Goal: Information Seeking & Learning: Learn about a topic

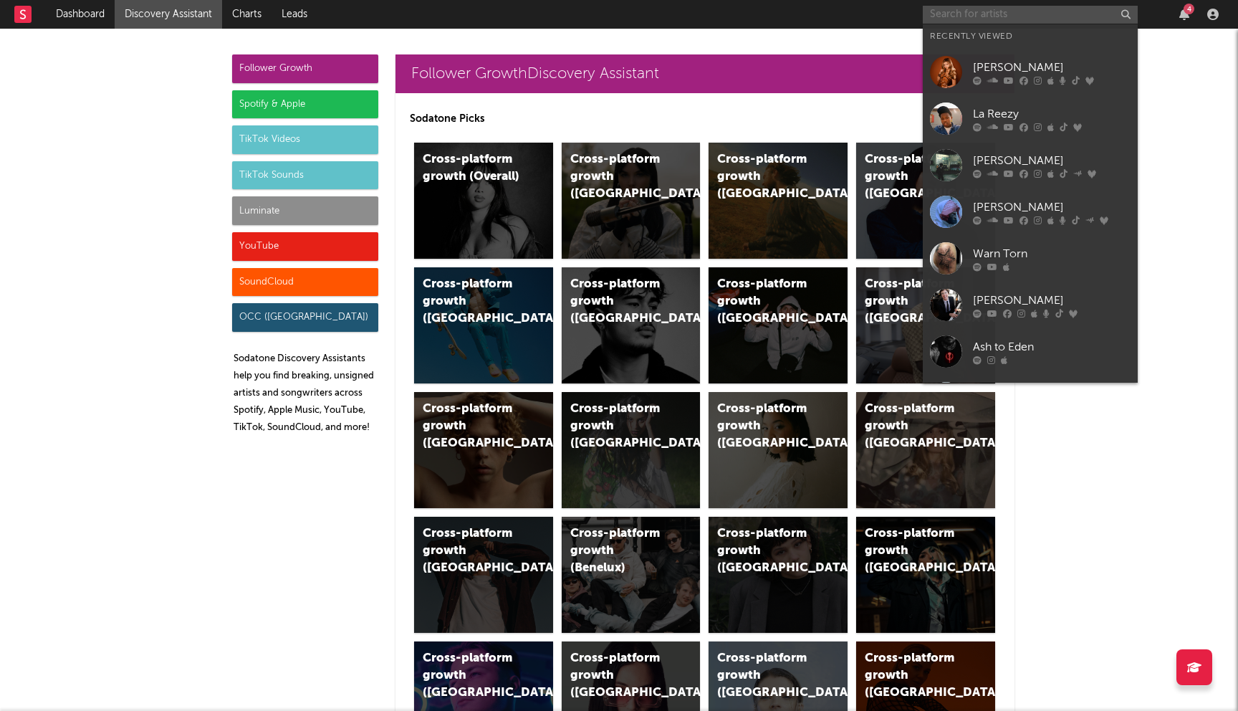
click at [959, 19] on input "text" at bounding box center [1030, 15] width 215 height 18
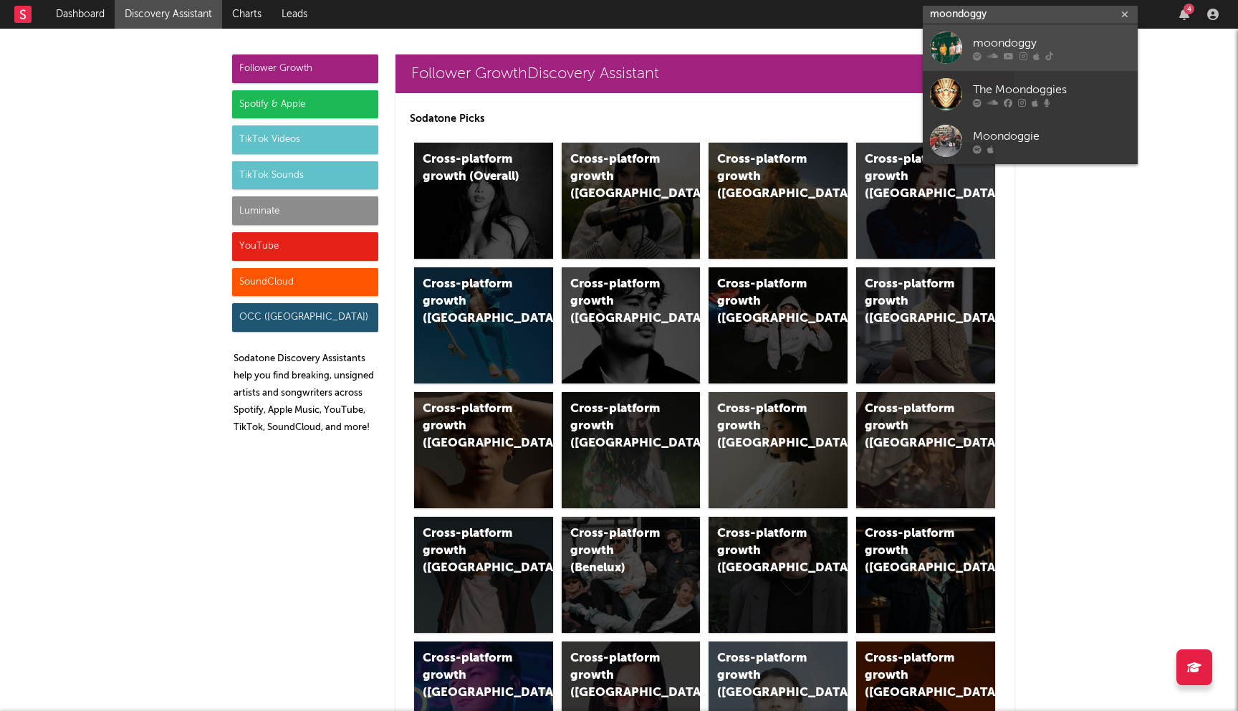
type input "moondoggy"
click at [984, 44] on div "moondoggy" at bounding box center [1052, 42] width 158 height 17
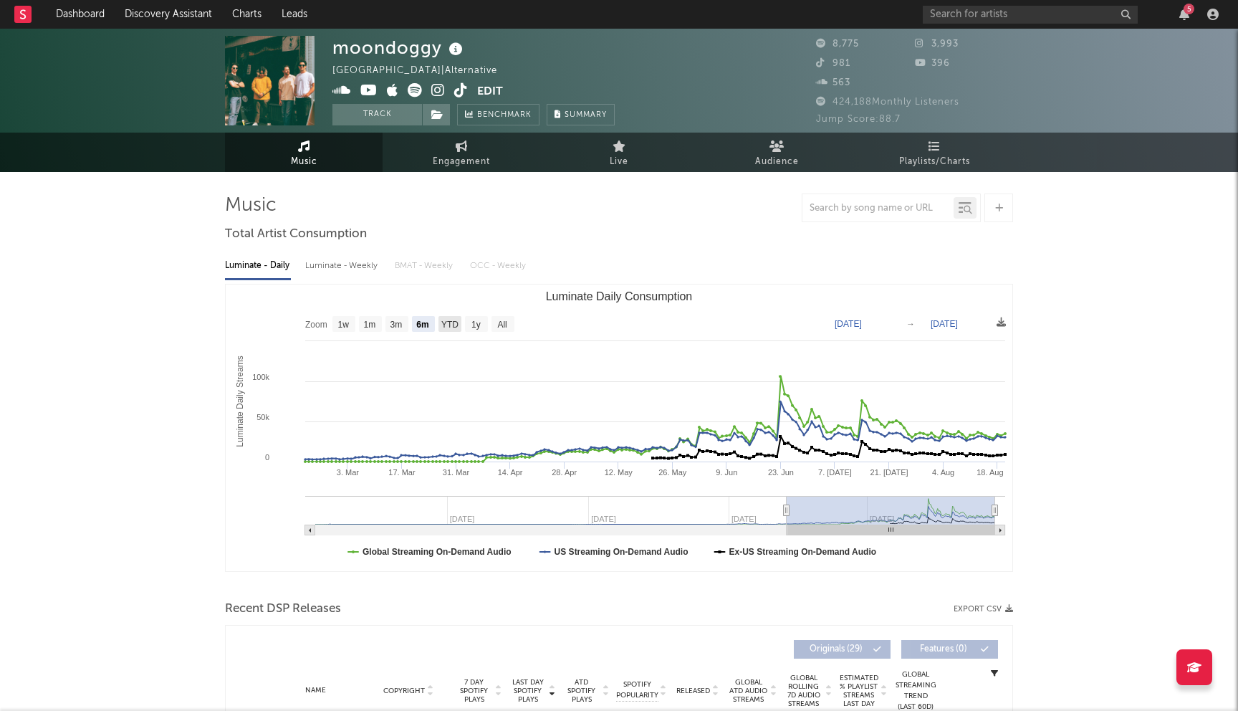
click at [448, 324] on text "YTD" at bounding box center [449, 325] width 17 height 10
select select "YTD"
type input "[DATE]"
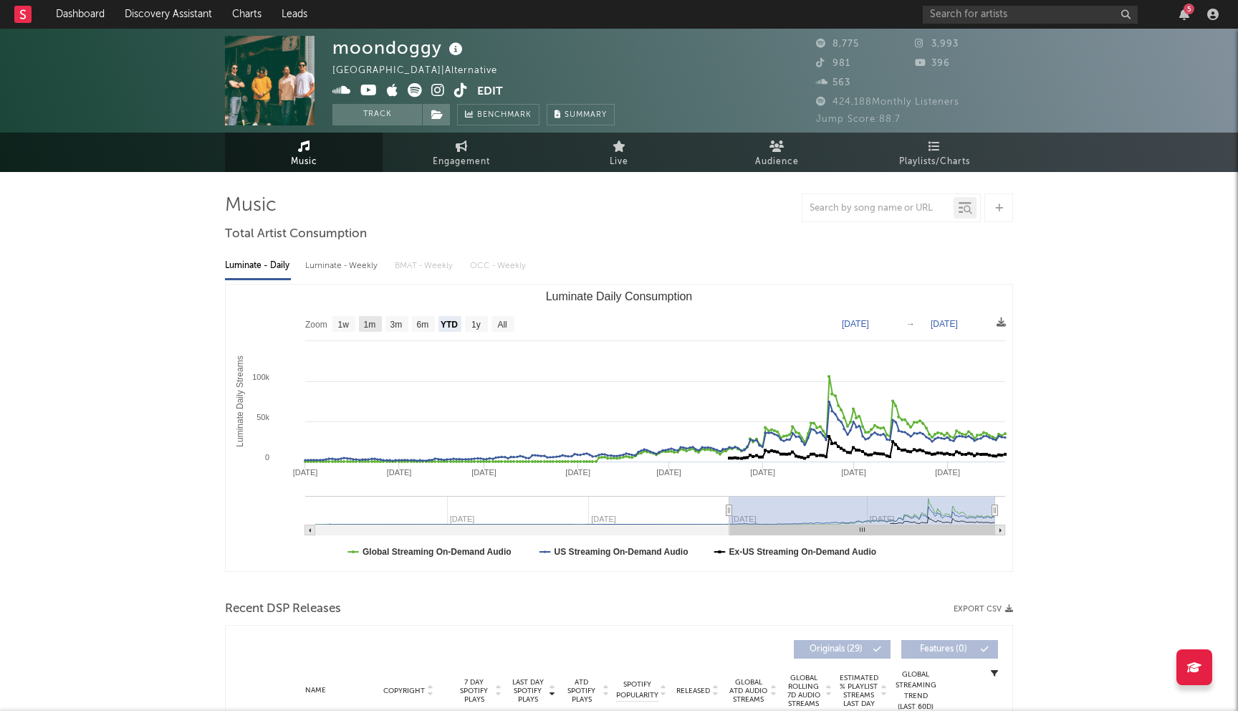
click at [371, 327] on text "1m" at bounding box center [370, 325] width 12 height 10
select select "1m"
type input "[DATE]"
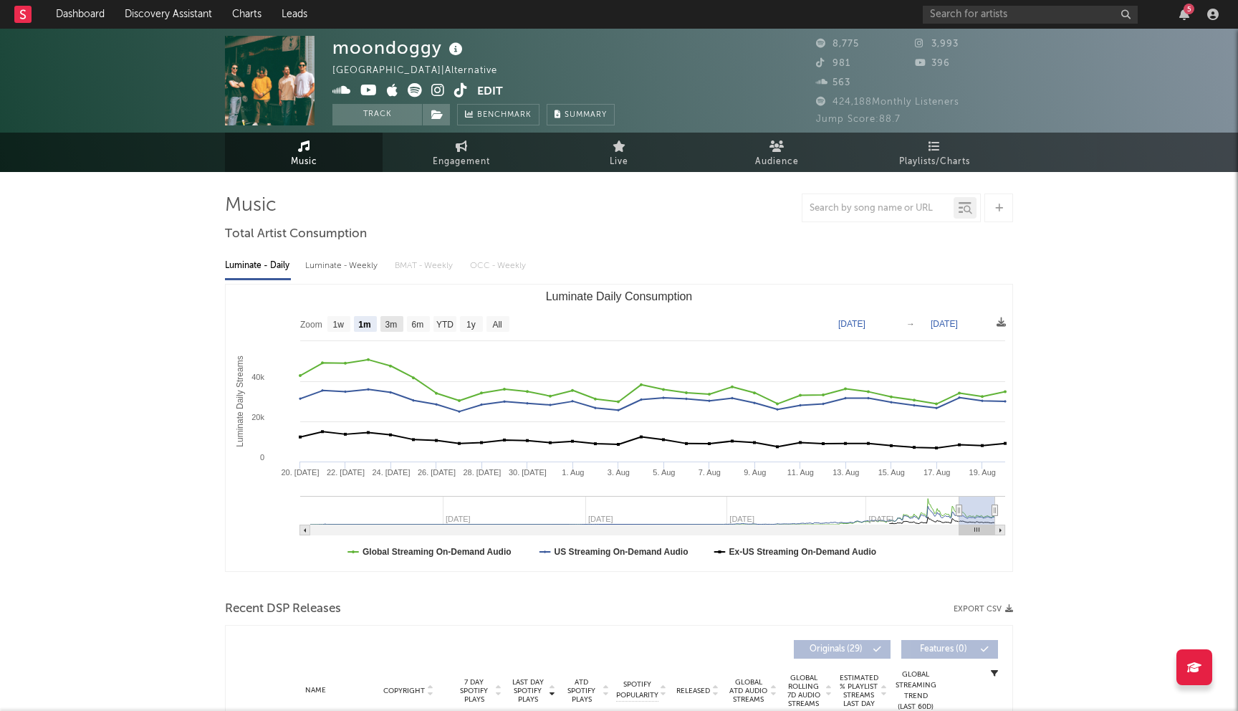
click at [400, 323] on rect "Luminate Daily Consumption" at bounding box center [391, 324] width 23 height 16
select select "3m"
type input "[DATE]"
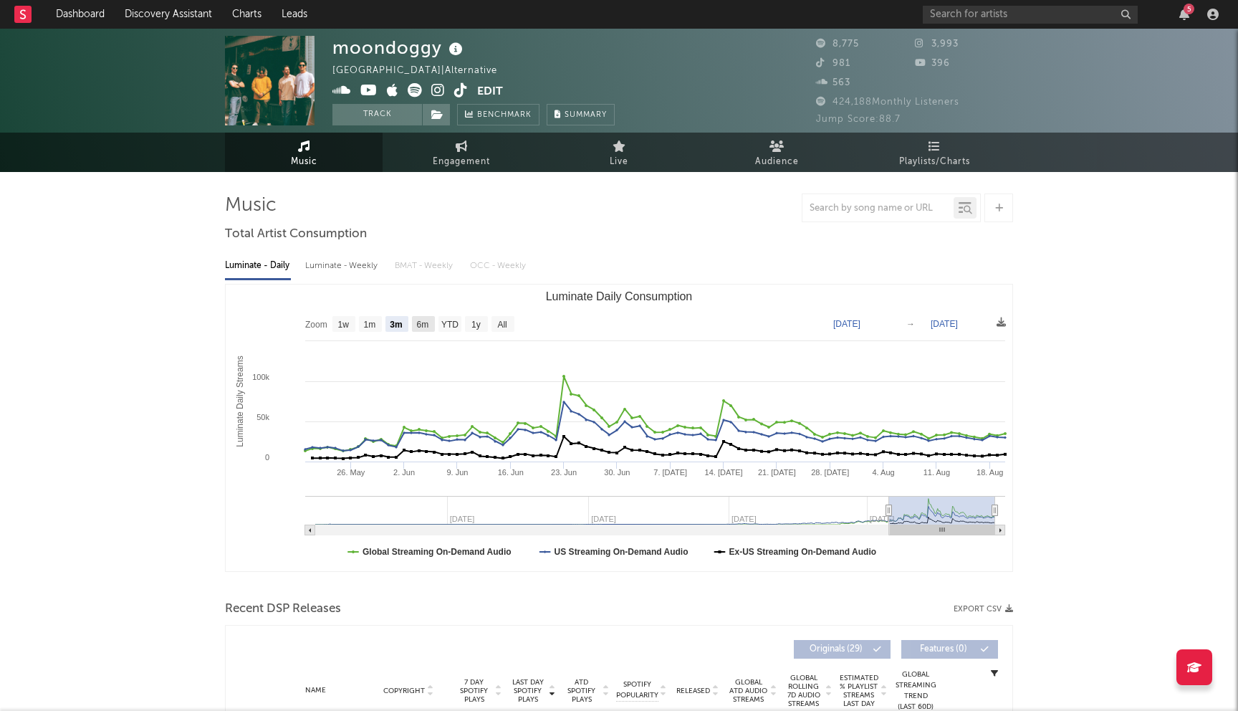
click at [424, 320] on text "6m" at bounding box center [423, 325] width 12 height 10
select select "6m"
type input "[DATE]"
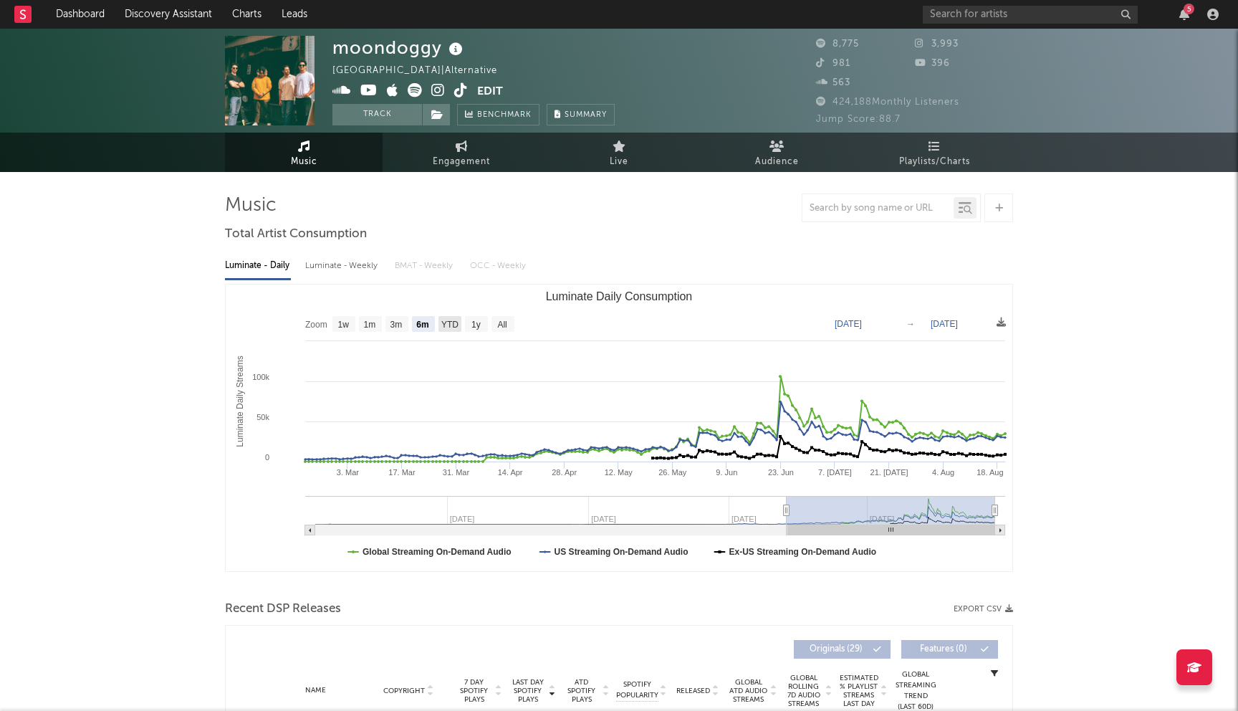
click at [450, 322] on text "YTD" at bounding box center [449, 325] width 17 height 10
select select "YTD"
type input "[DATE]"
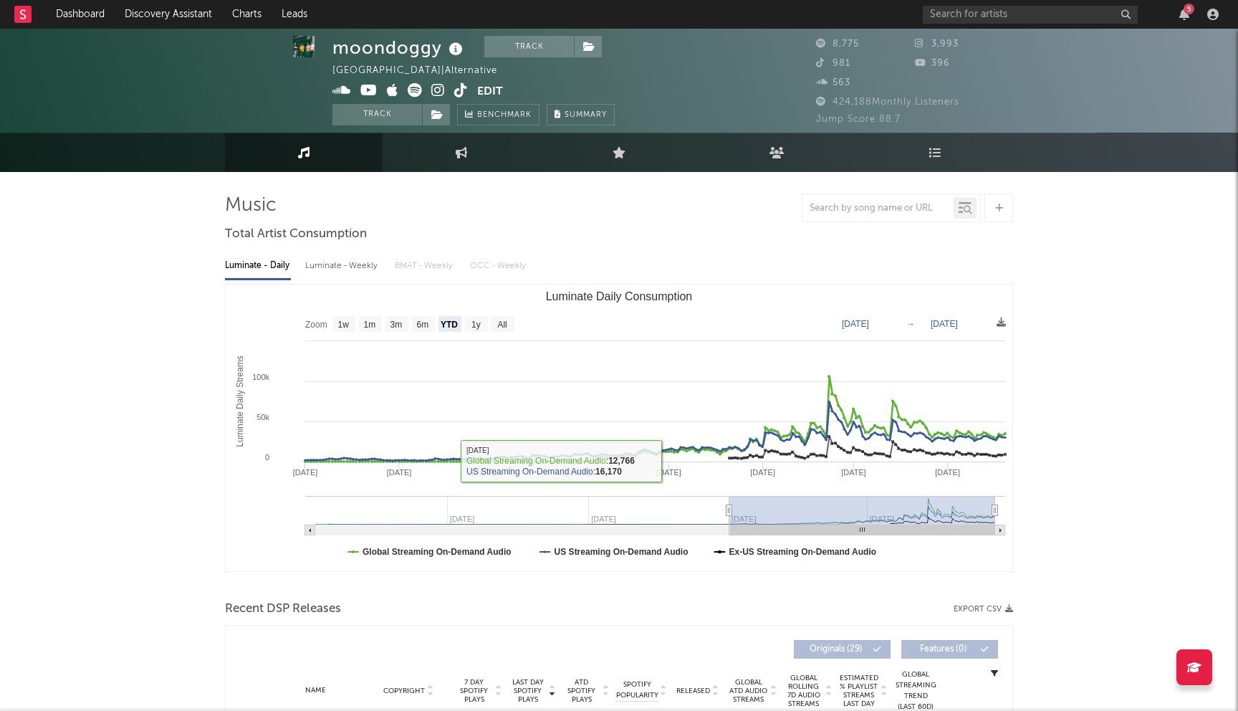
scroll to position [318, 0]
